Goal: Navigation & Orientation: Find specific page/section

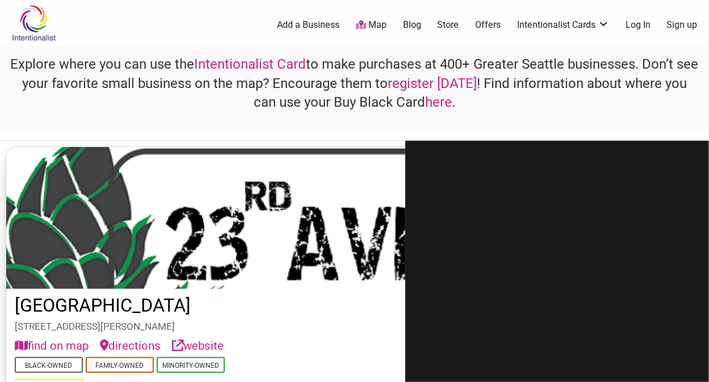
click at [375, 20] on link "Map" at bounding box center [371, 25] width 31 height 13
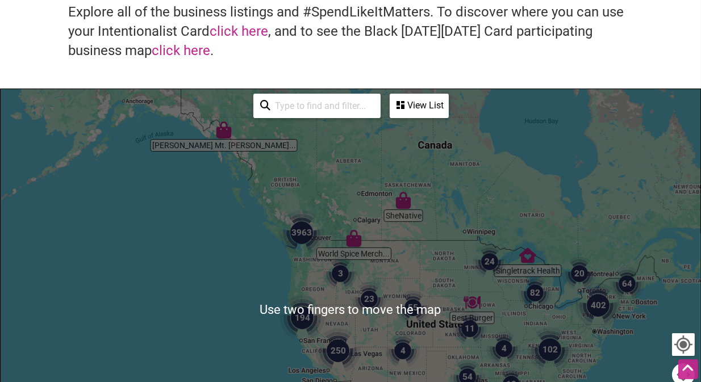
scroll to position [92, 0]
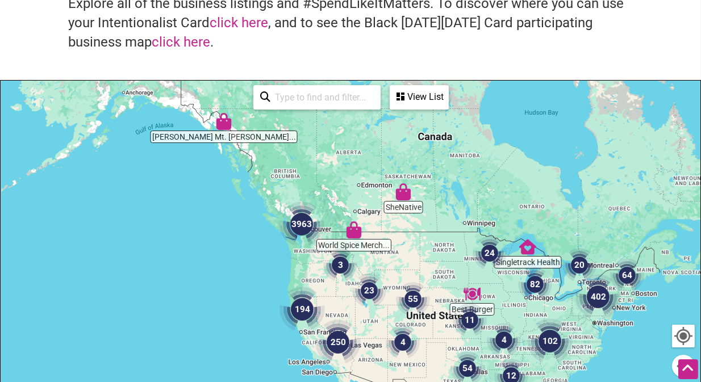
click at [343, 267] on img "3" at bounding box center [340, 265] width 43 height 43
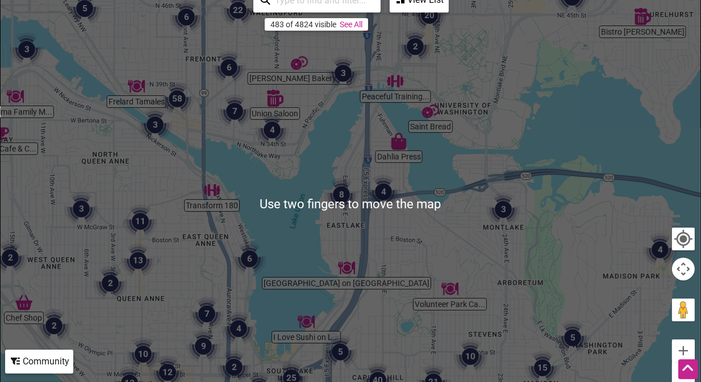
scroll to position [141, 0]
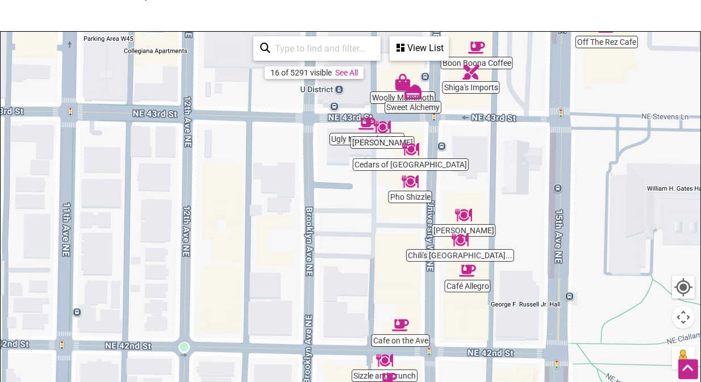
click at [474, 260] on img "Café Allegro" at bounding box center [467, 271] width 26 height 26
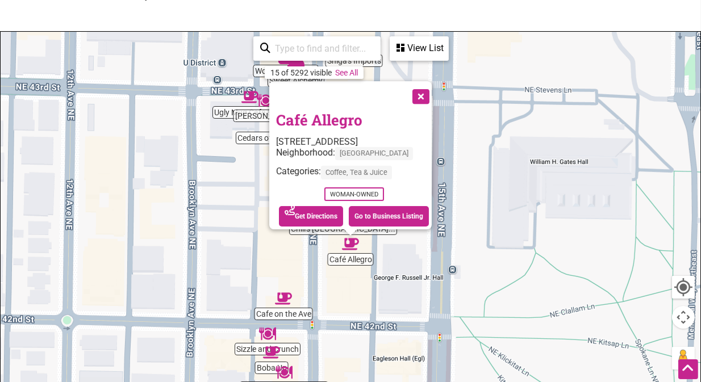
click at [434, 90] on button "Close" at bounding box center [419, 95] width 28 height 28
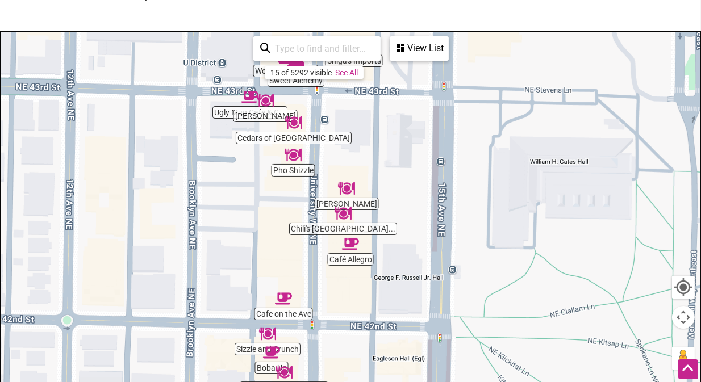
click at [343, 212] on img "Chili's South Indian Cuisine" at bounding box center [343, 213] width 26 height 26
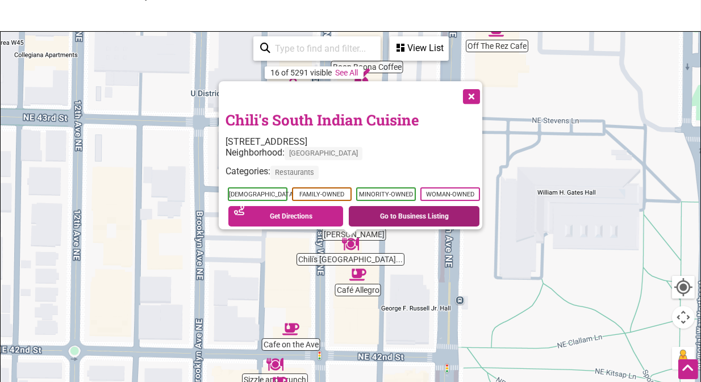
click at [407, 211] on link "Go to Business Listing" at bounding box center [414, 216] width 131 height 20
